Goal: Check status: Check status

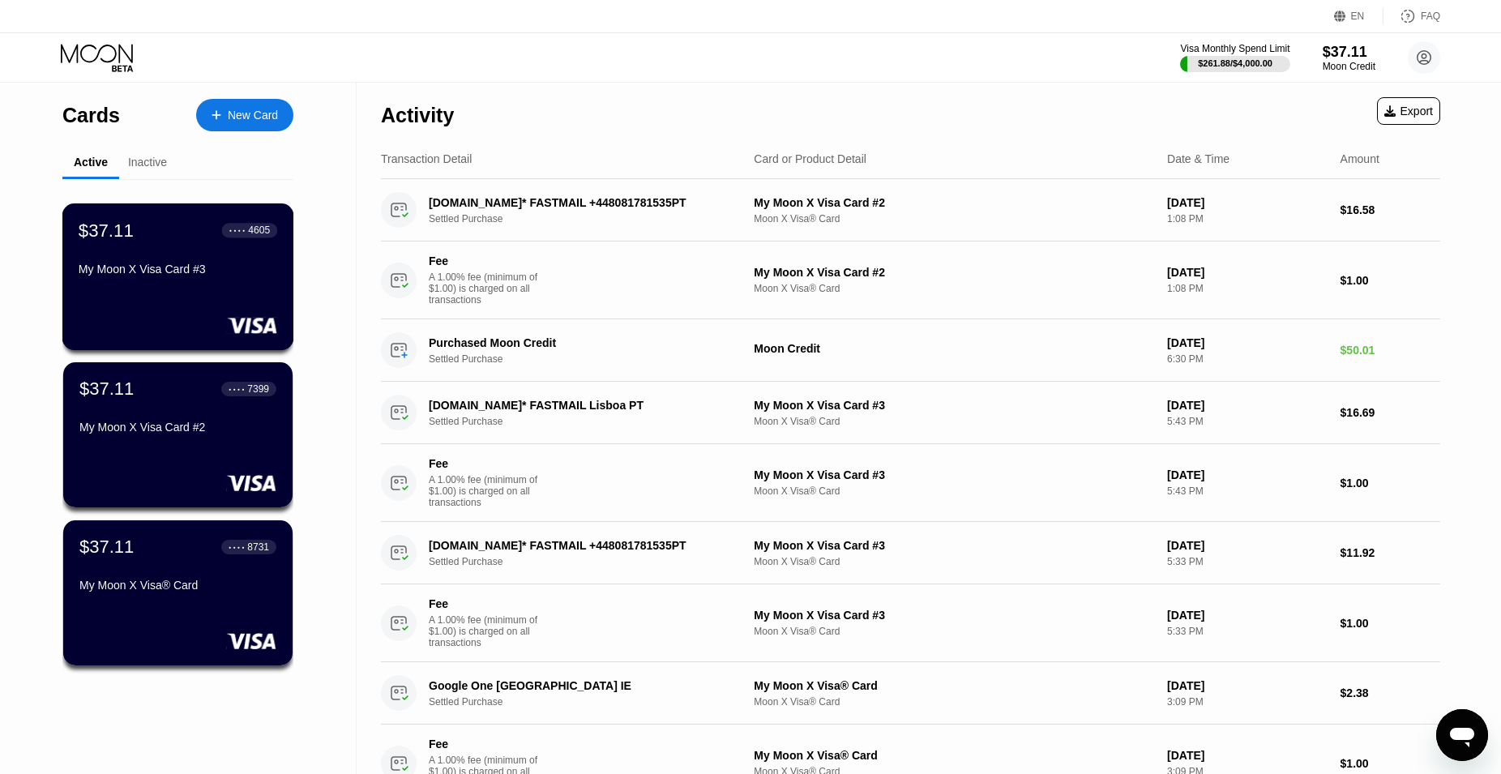
click at [193, 276] on div "My Moon X Visa Card #3" at bounding box center [178, 269] width 199 height 13
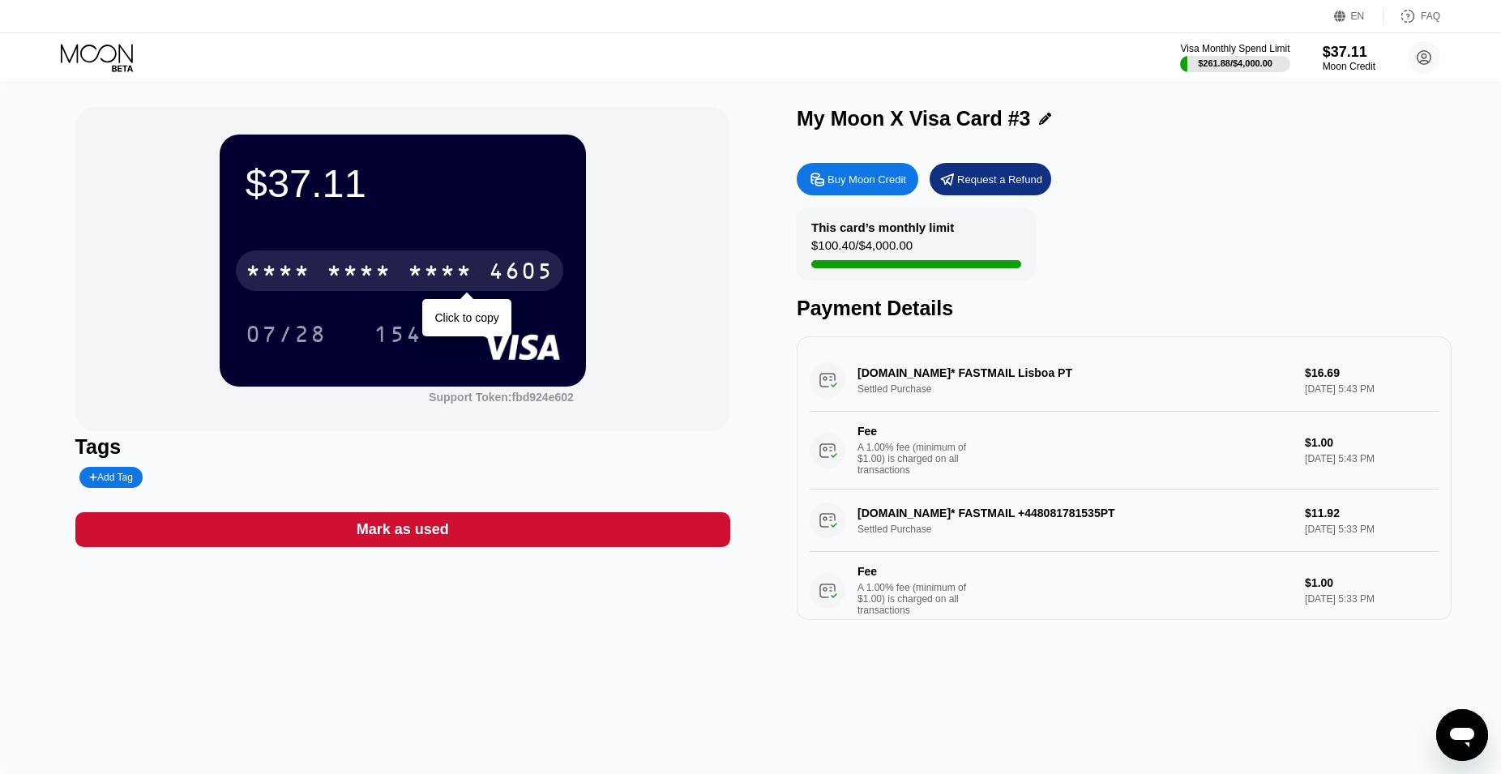
click at [410, 276] on div "* * * *" at bounding box center [440, 273] width 65 height 26
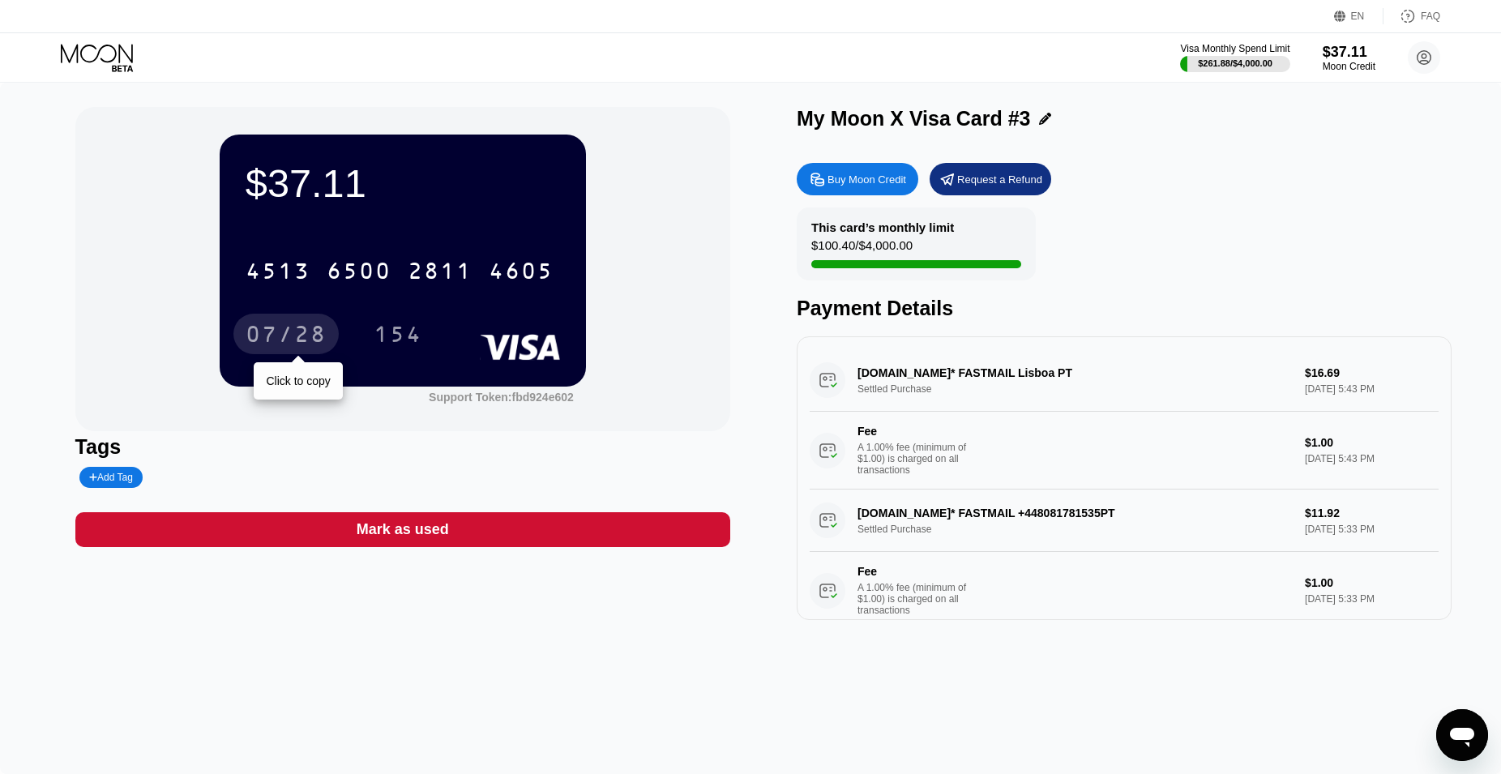
click at [310, 344] on div "07/28" at bounding box center [286, 336] width 81 height 26
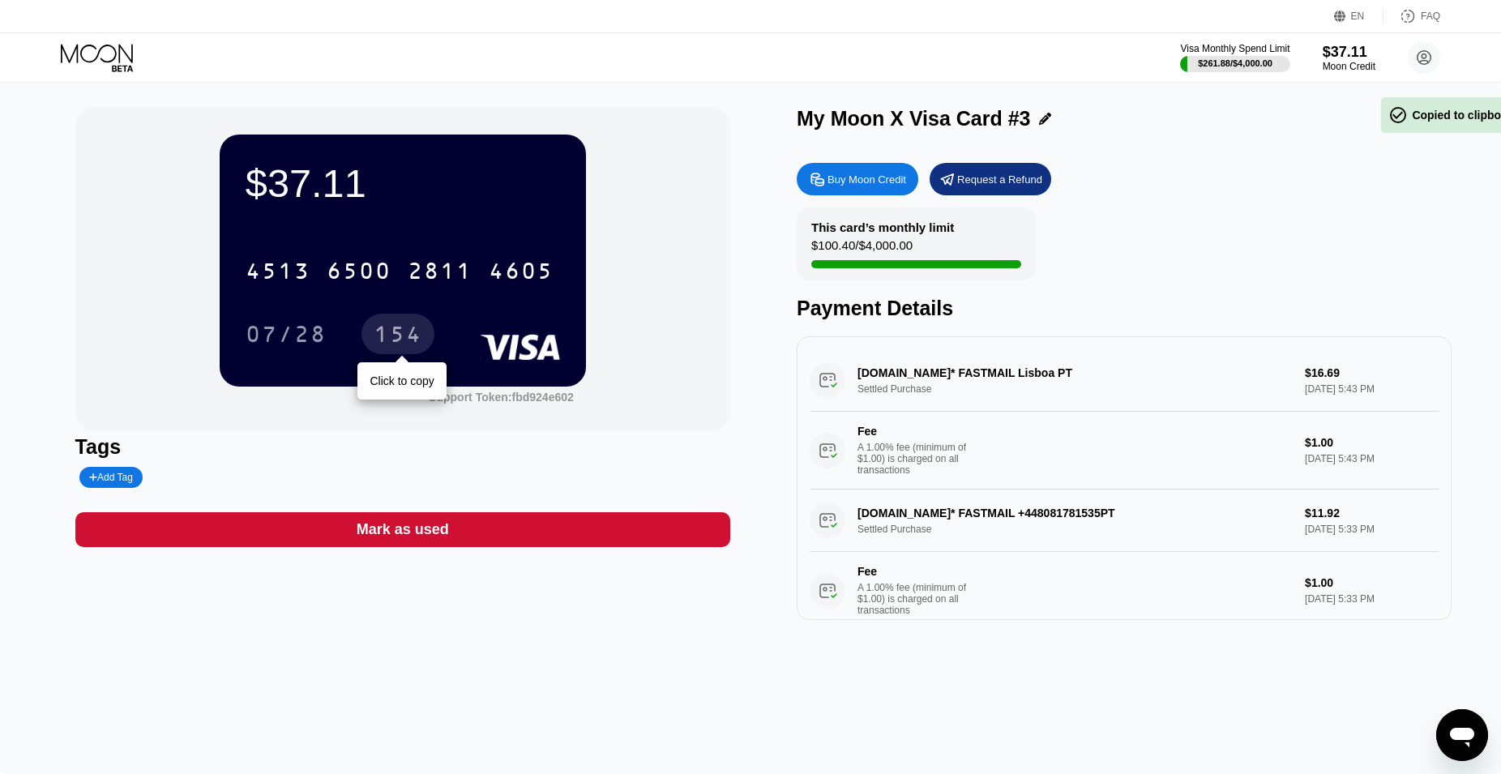
click at [394, 336] on div "154" at bounding box center [398, 336] width 49 height 26
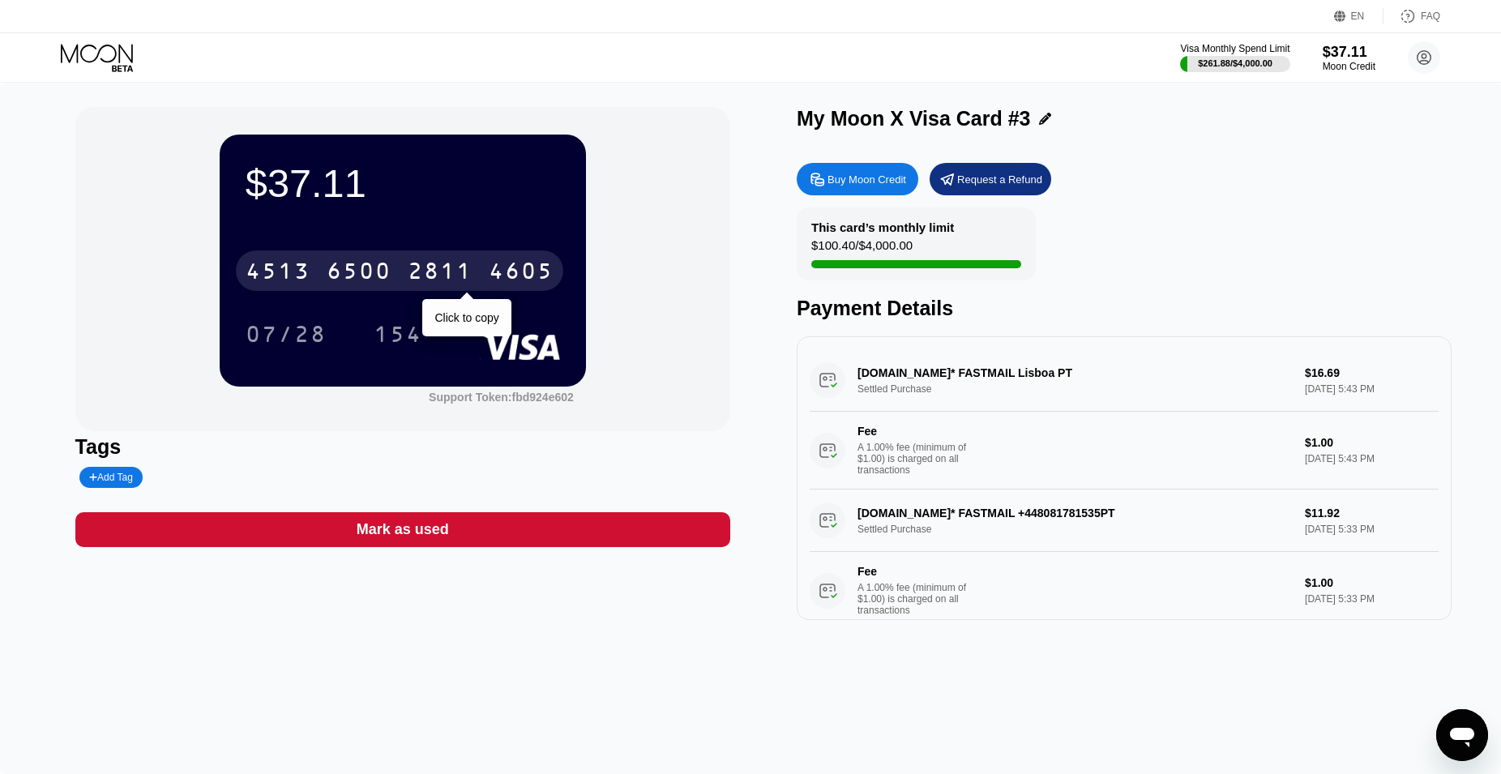
click at [421, 280] on div "2811" at bounding box center [440, 273] width 65 height 26
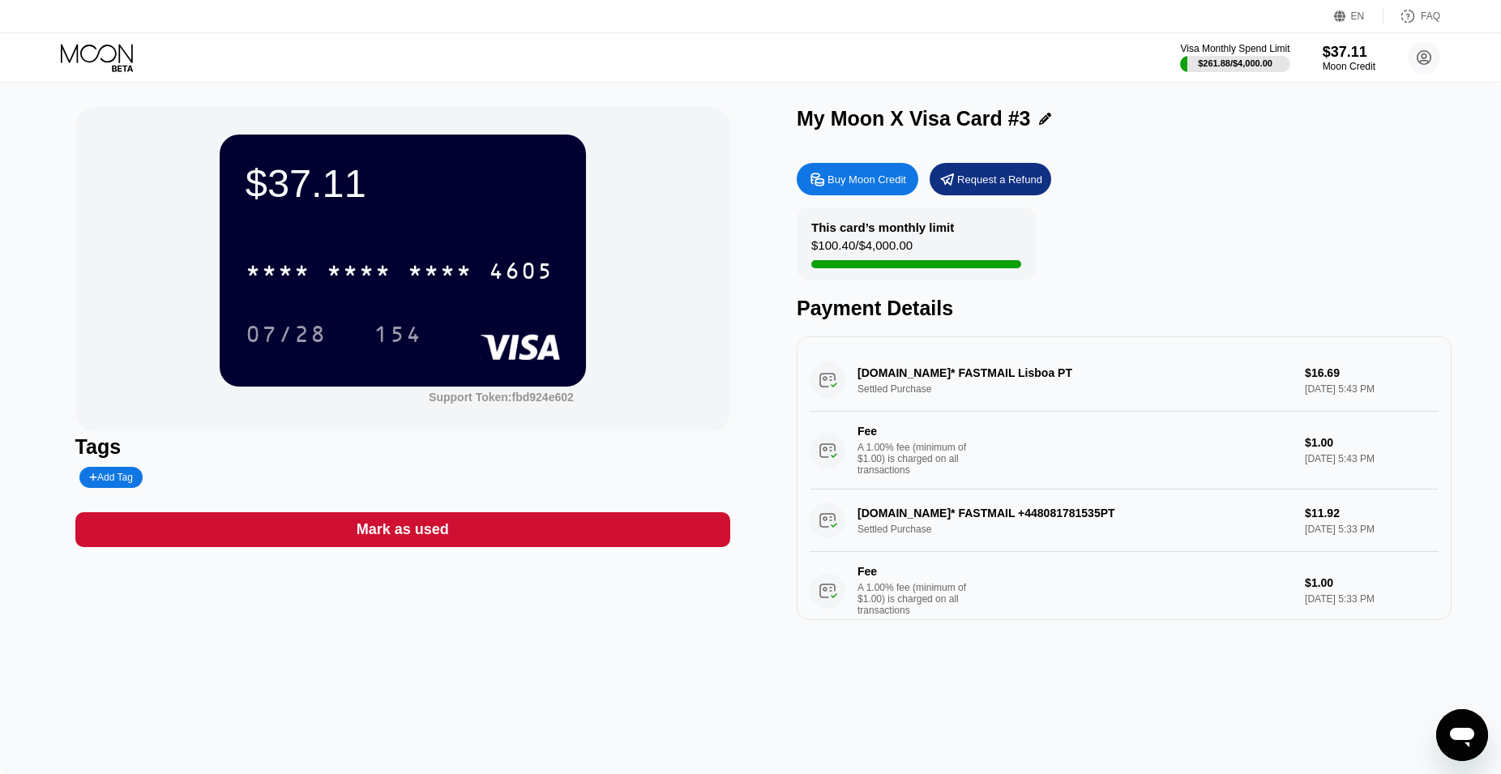
click at [292, 344] on div "07/28" at bounding box center [286, 336] width 81 height 26
click at [24, 28] on div "EN Language Select an item Save FAQ" at bounding box center [750, 16] width 1501 height 33
click at [118, 53] on icon at bounding box center [98, 58] width 75 height 28
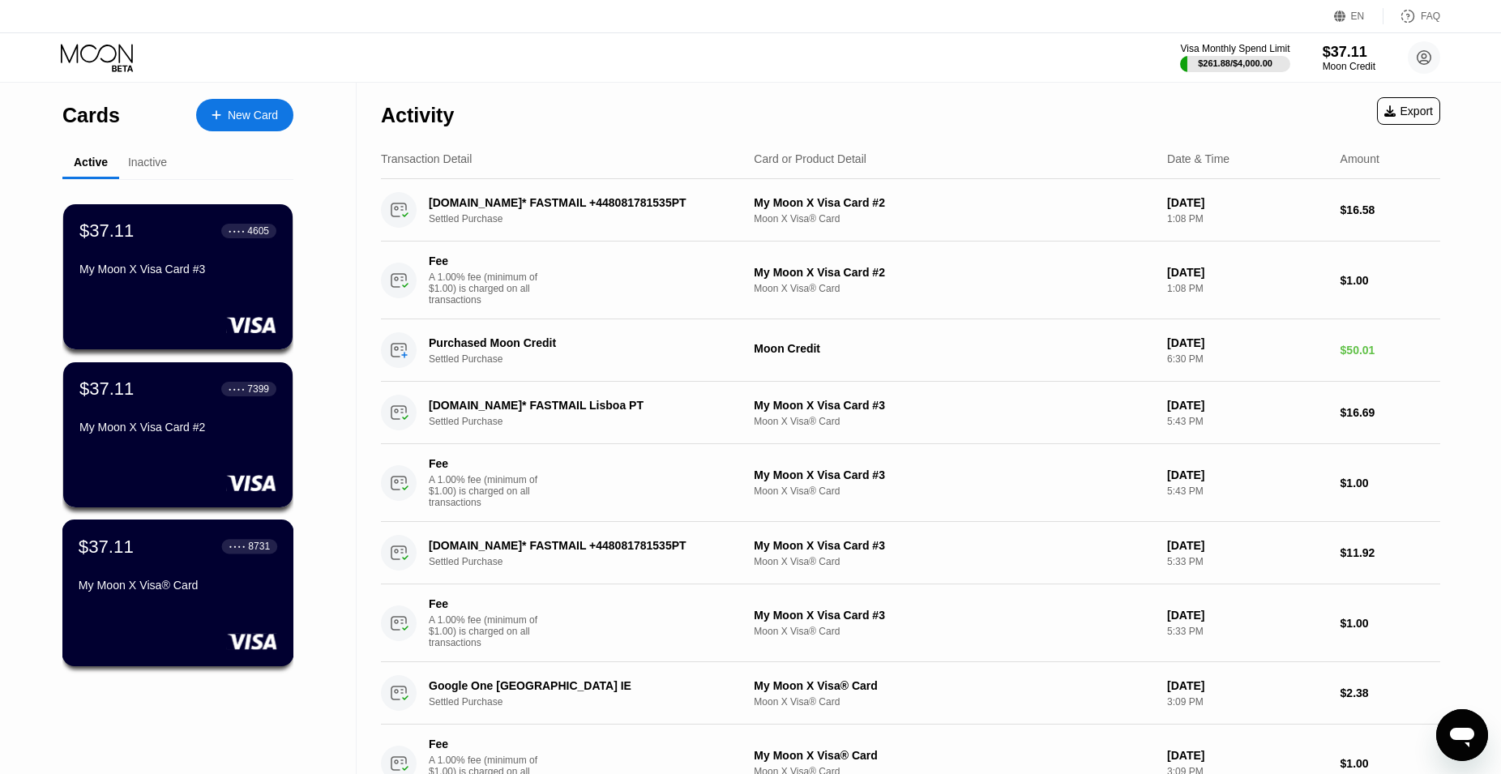
click at [165, 557] on div "$37.11 ● ● ● ● 8731" at bounding box center [178, 546] width 199 height 21
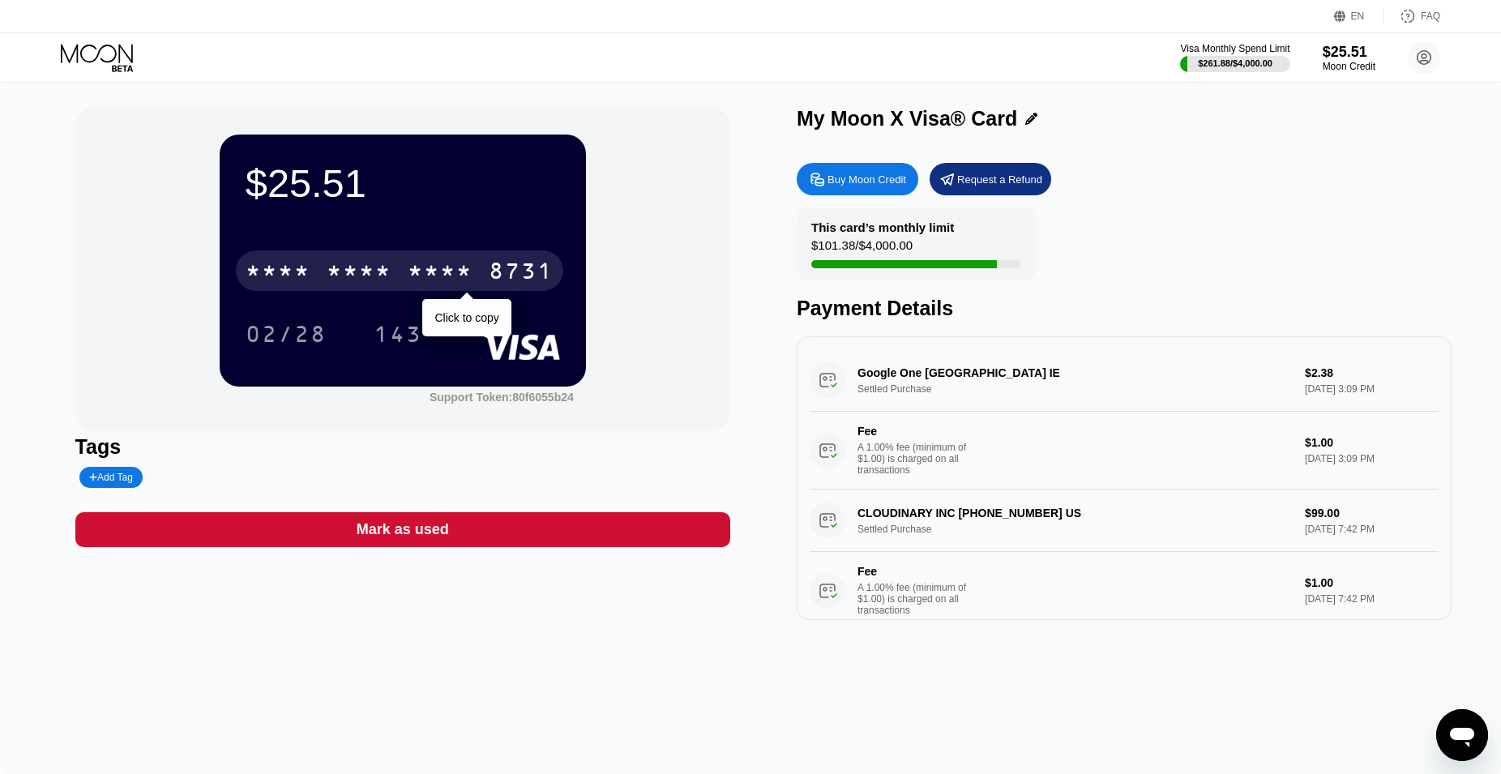
click at [458, 272] on div "* * * *" at bounding box center [440, 273] width 65 height 26
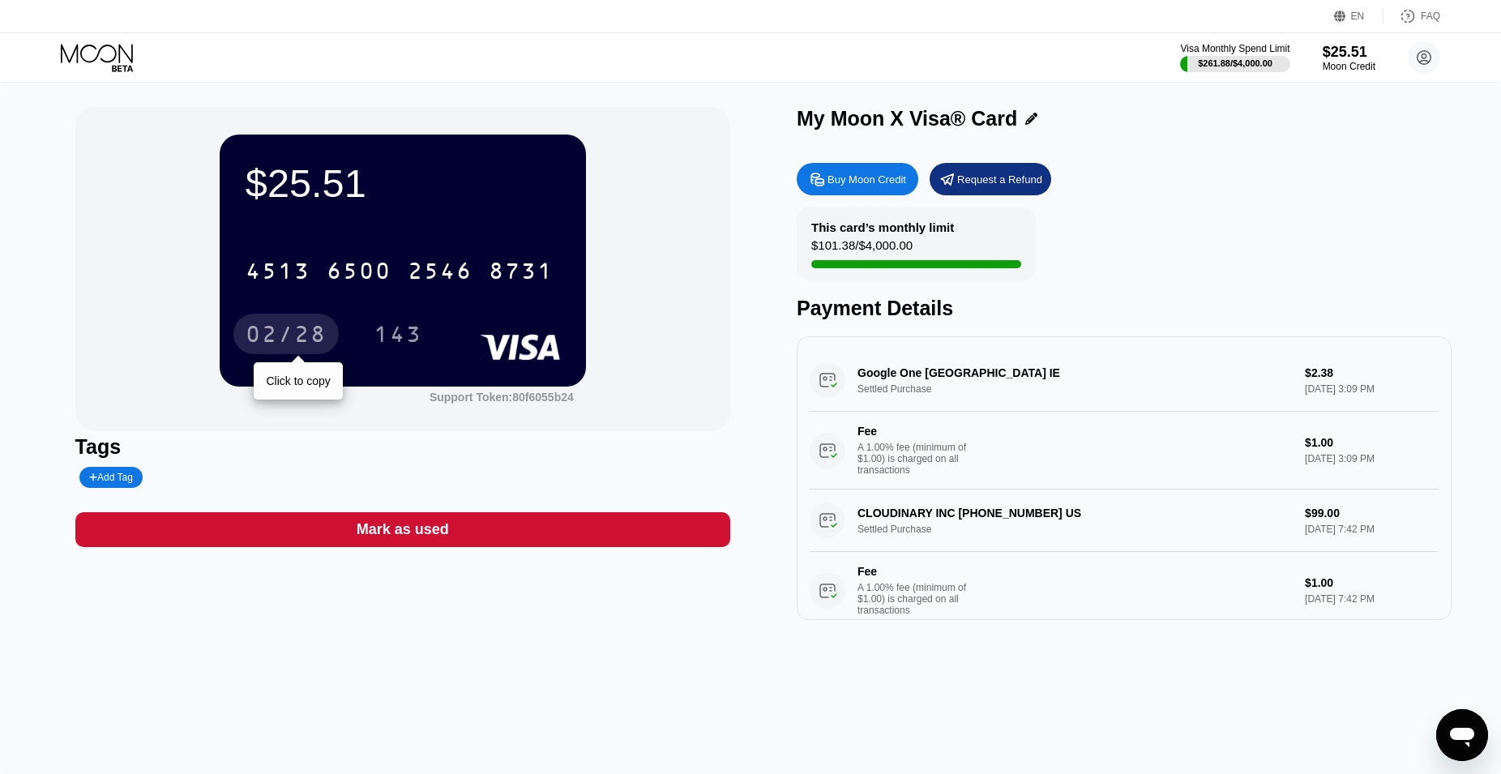
click at [273, 336] on div "02/28" at bounding box center [286, 336] width 81 height 26
click at [109, 59] on icon at bounding box center [98, 58] width 75 height 28
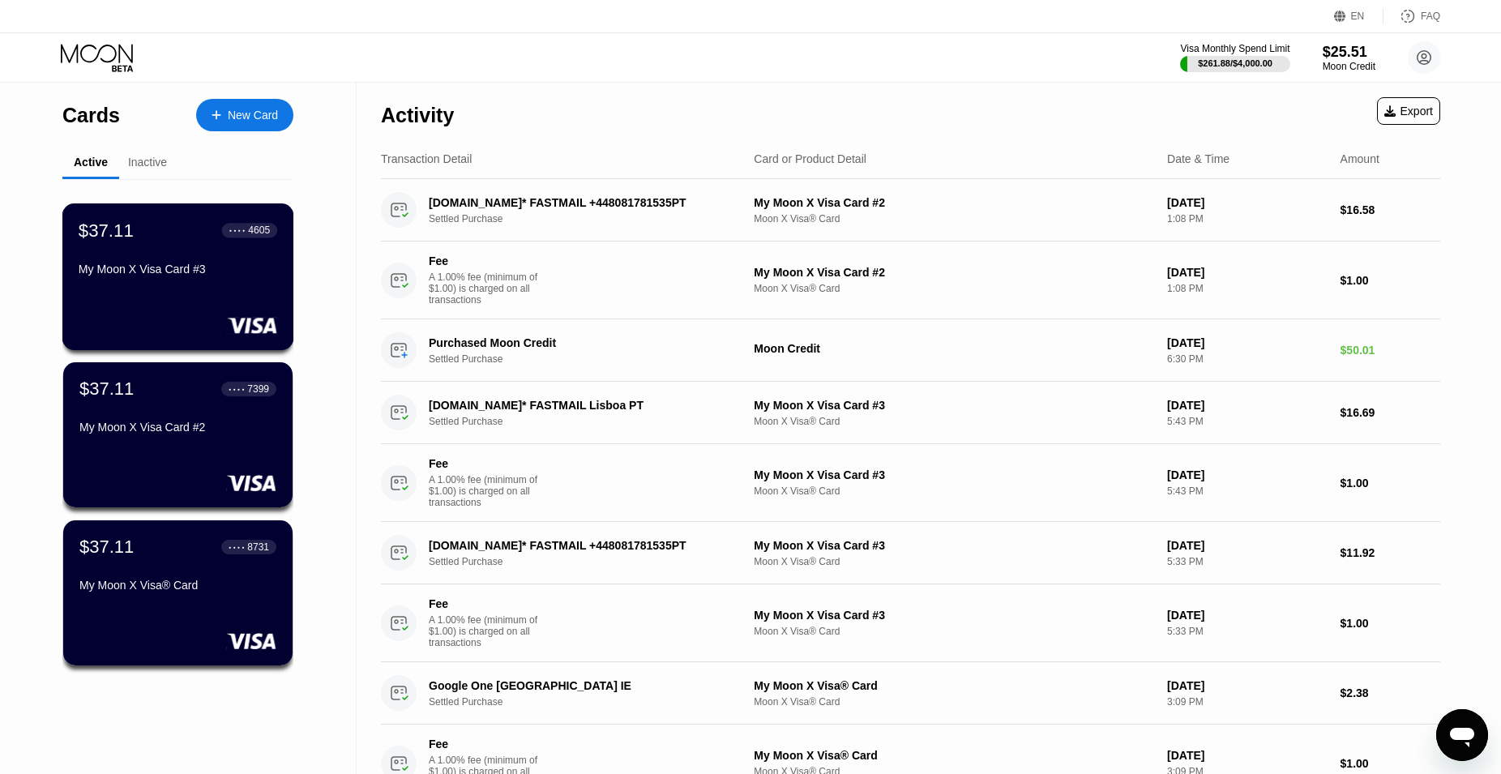
click at [166, 267] on div "$37.11 ● ● ● ● 4605 My Moon X Visa Card #3" at bounding box center [178, 251] width 199 height 62
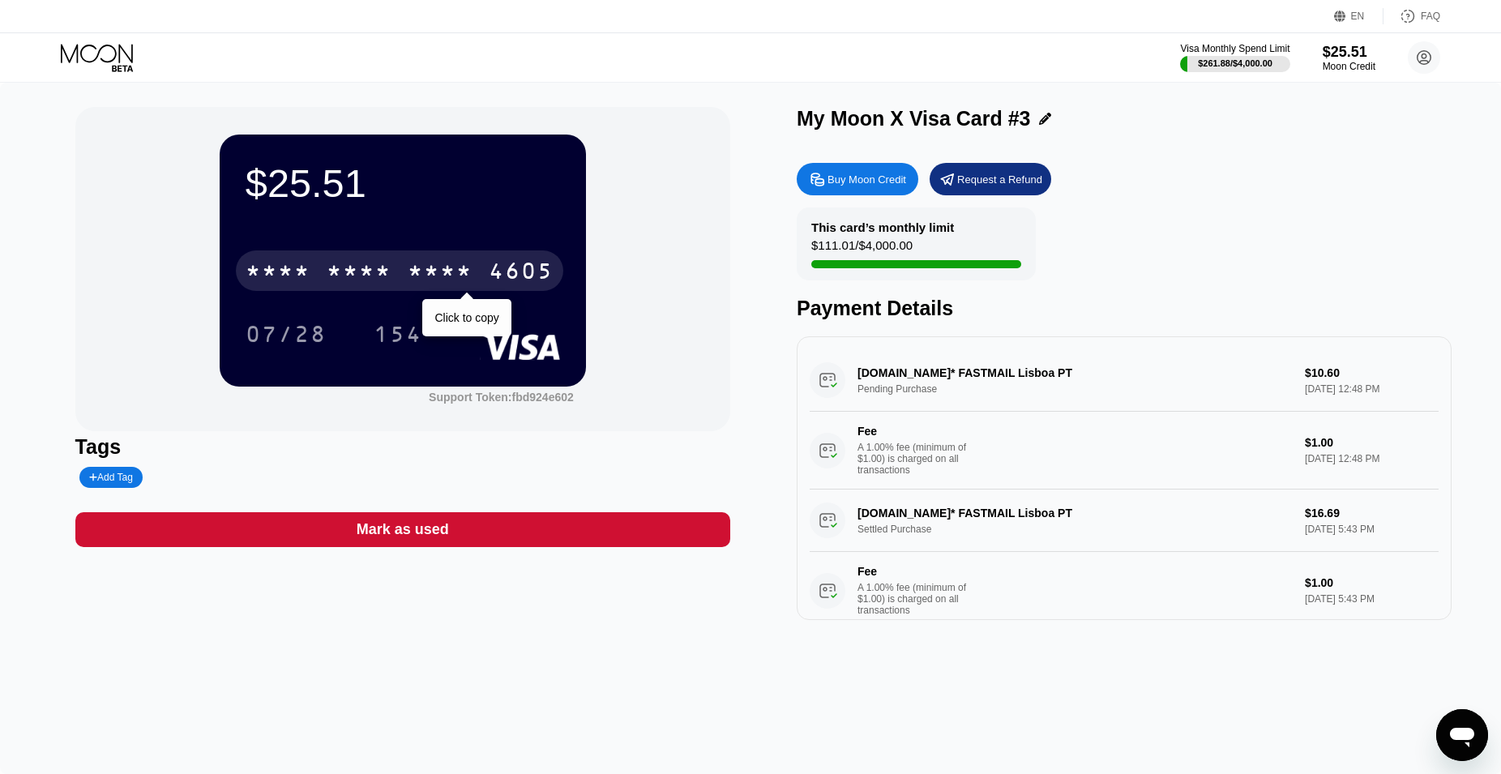
click at [374, 266] on div "* * * *" at bounding box center [359, 273] width 65 height 26
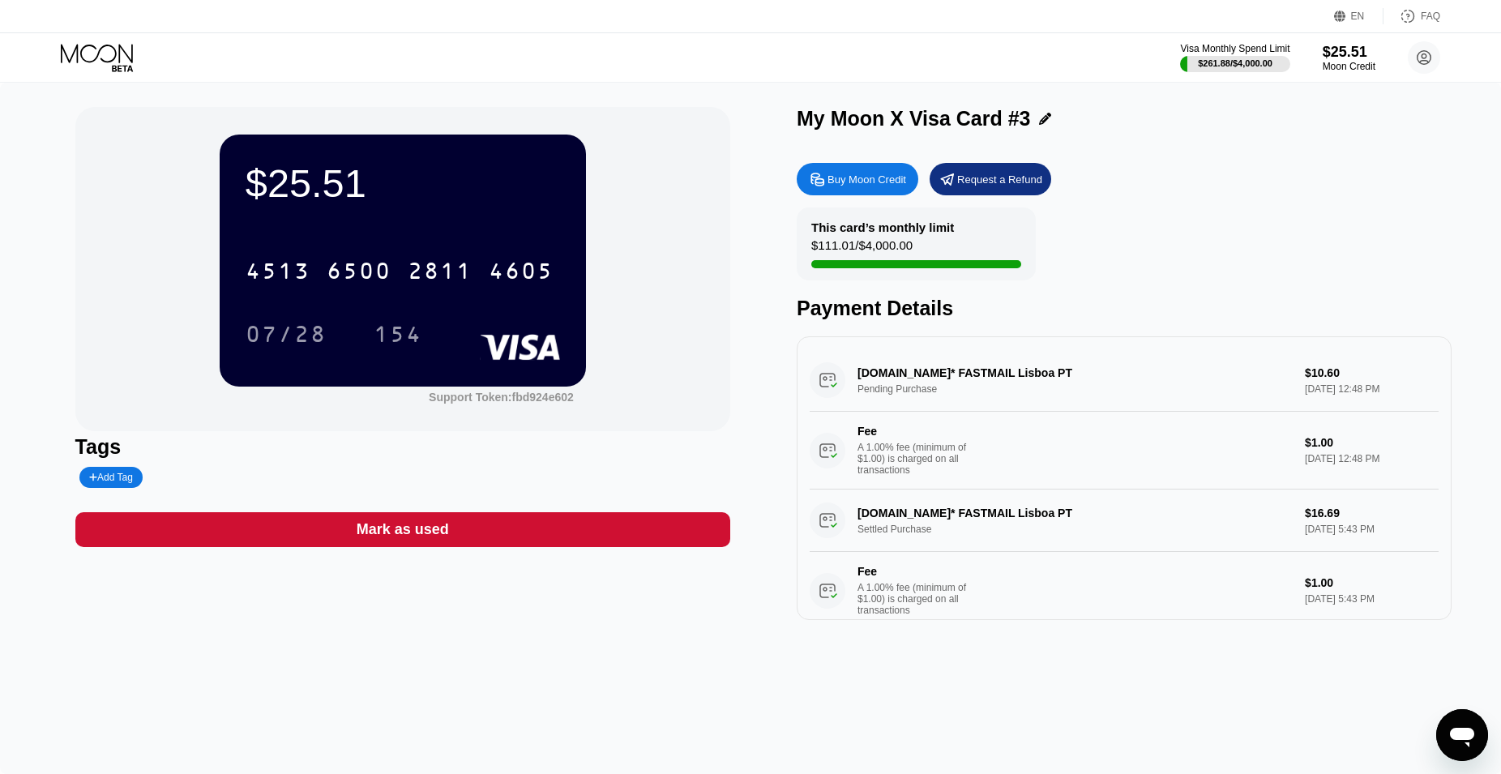
click at [289, 315] on div "[CREDIT_CARD_NUMBER] 07/28 154" at bounding box center [403, 286] width 314 height 96
click at [271, 327] on div "07/28" at bounding box center [286, 336] width 81 height 26
click at [86, 57] on icon at bounding box center [98, 58] width 75 height 28
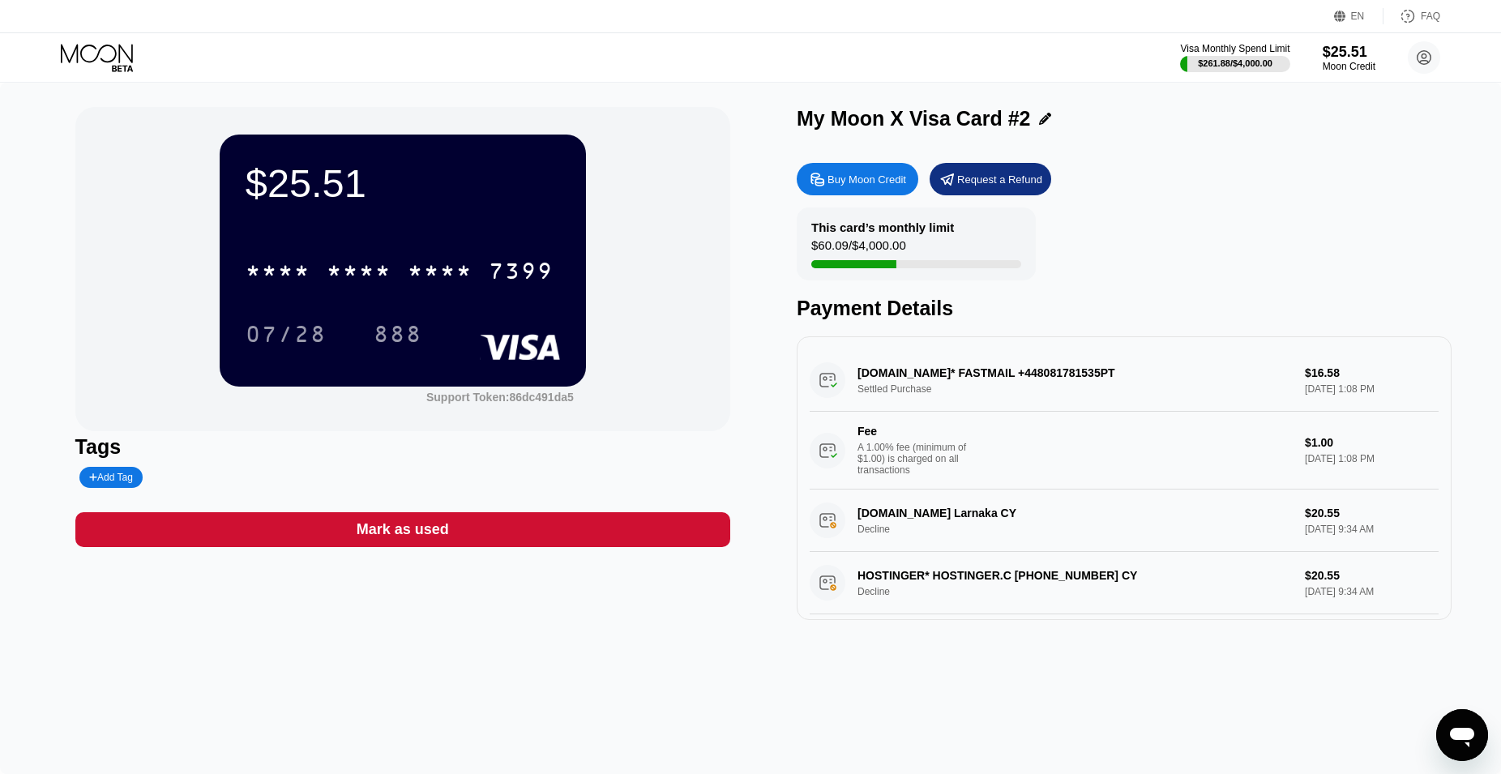
click at [440, 286] on div "* * * *" at bounding box center [440, 273] width 65 height 26
click at [240, 362] on div "$25.51 4513 6500 2889 7399 07/28 888" at bounding box center [403, 260] width 366 height 251
click at [266, 349] on div "07/28" at bounding box center [286, 336] width 81 height 26
